Goal: Task Accomplishment & Management: Use online tool/utility

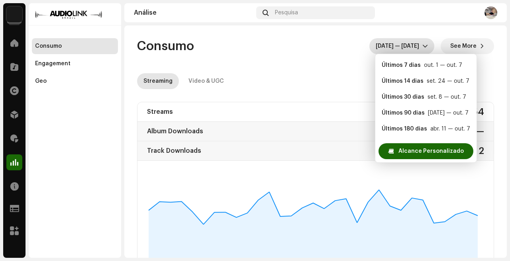
scroll to position [0, 0]
click at [14, 133] on div at bounding box center [14, 139] width 16 height 16
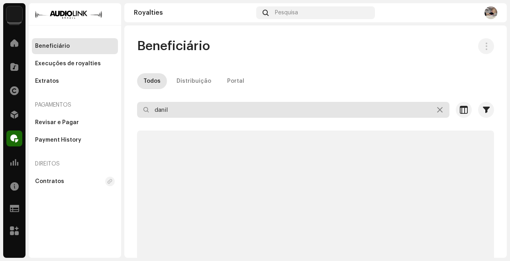
click at [205, 116] on input "danil" at bounding box center [293, 110] width 312 height 16
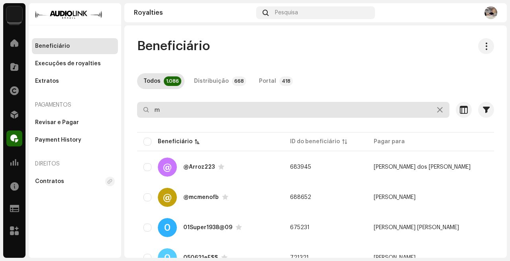
type input "mx"
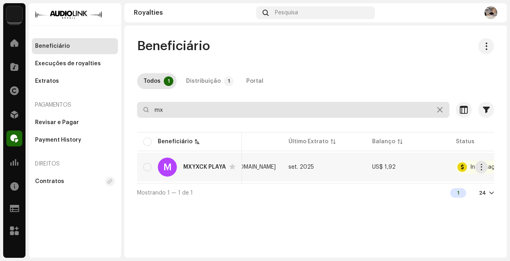
scroll to position [0, 226]
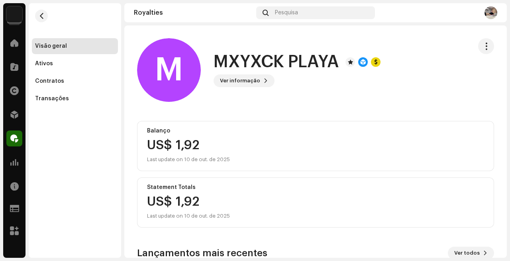
scroll to position [135, 0]
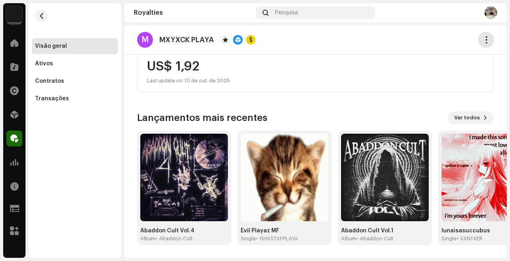
click at [483, 41] on span "button" at bounding box center [487, 40] width 8 height 6
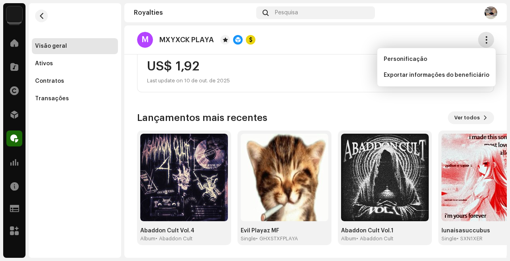
click at [483, 41] on span "button" at bounding box center [487, 40] width 8 height 6
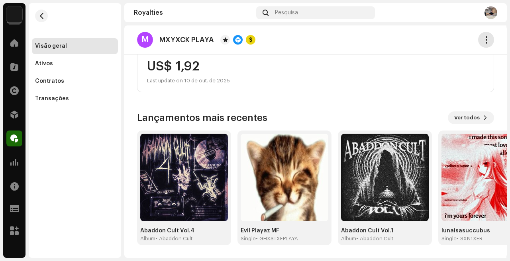
click at [483, 41] on span "button" at bounding box center [487, 40] width 8 height 6
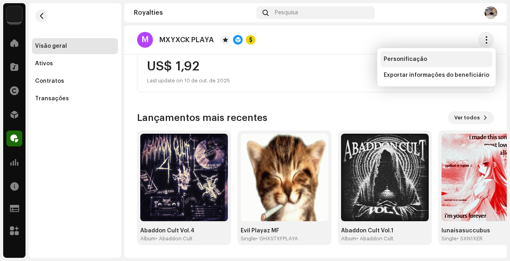
click at [404, 59] on span "Personificação" at bounding box center [405, 59] width 43 height 6
